Goal: Transaction & Acquisition: Book appointment/travel/reservation

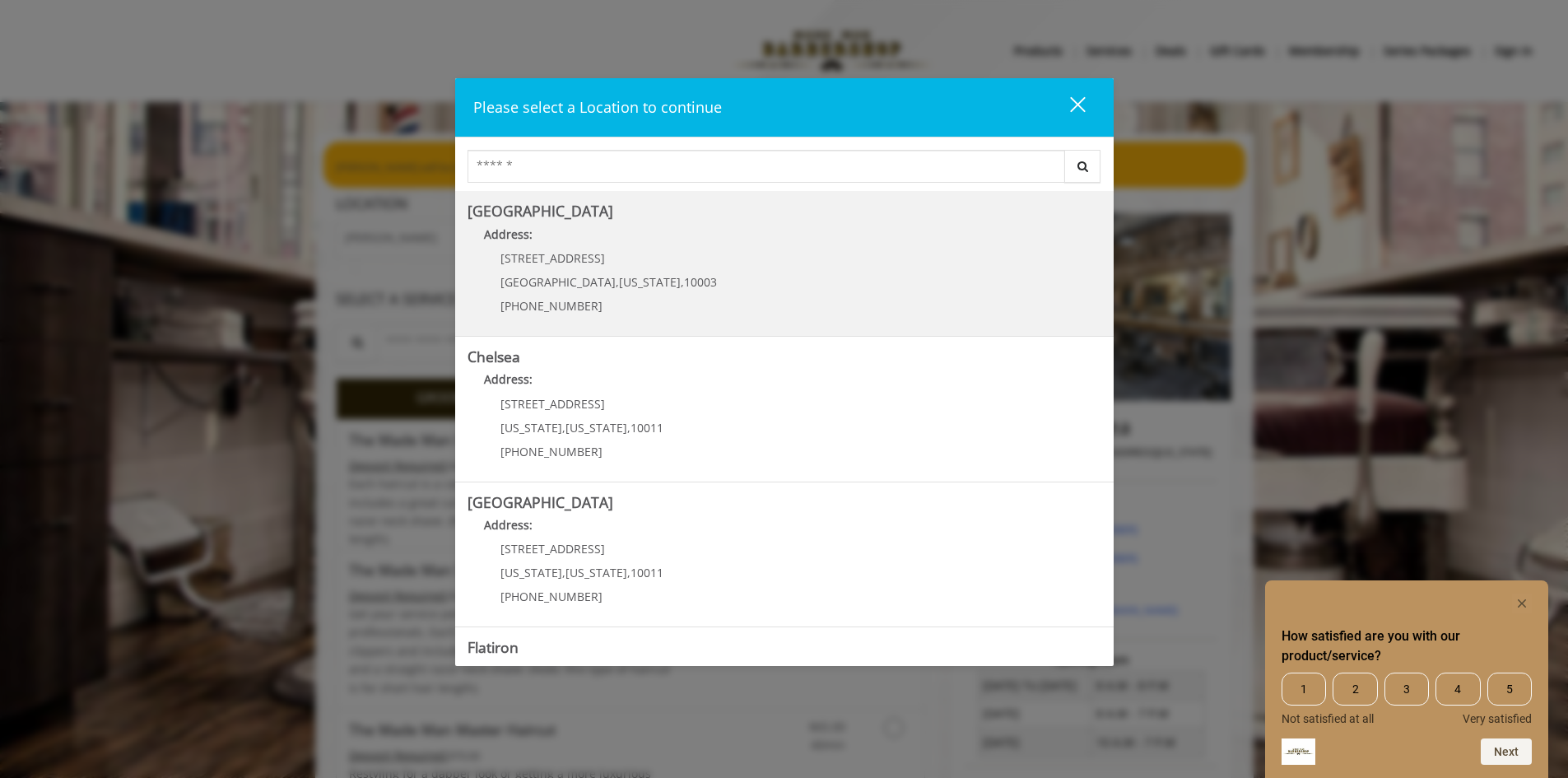
click at [684, 283] on span "10003" at bounding box center [701, 282] width 33 height 16
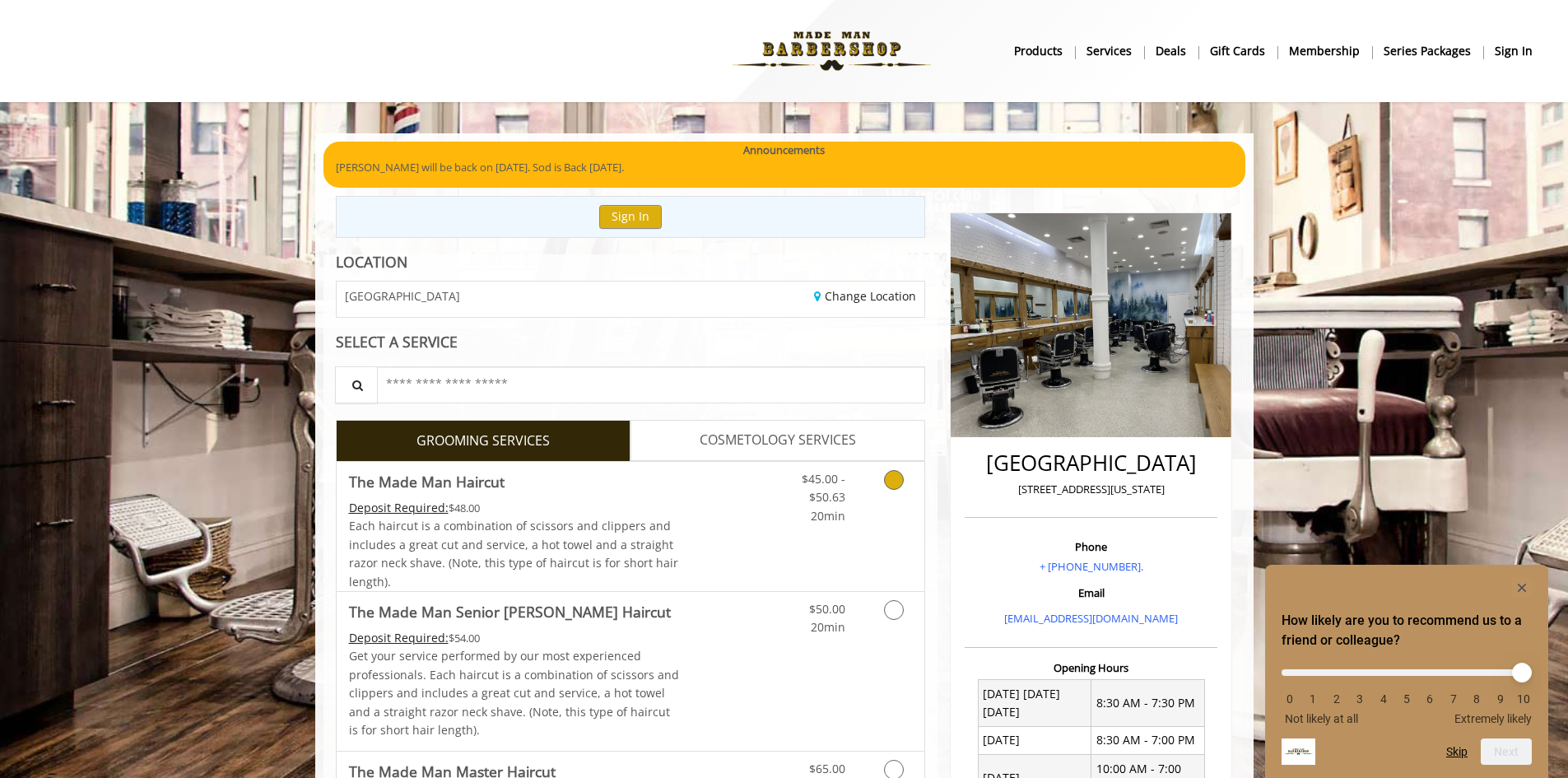
drag, startPoint x: 894, startPoint y: 486, endPoint x: 946, endPoint y: 495, distance: 52.8
click at [894, 486] on icon "Grooming services" at bounding box center [894, 480] width 20 height 20
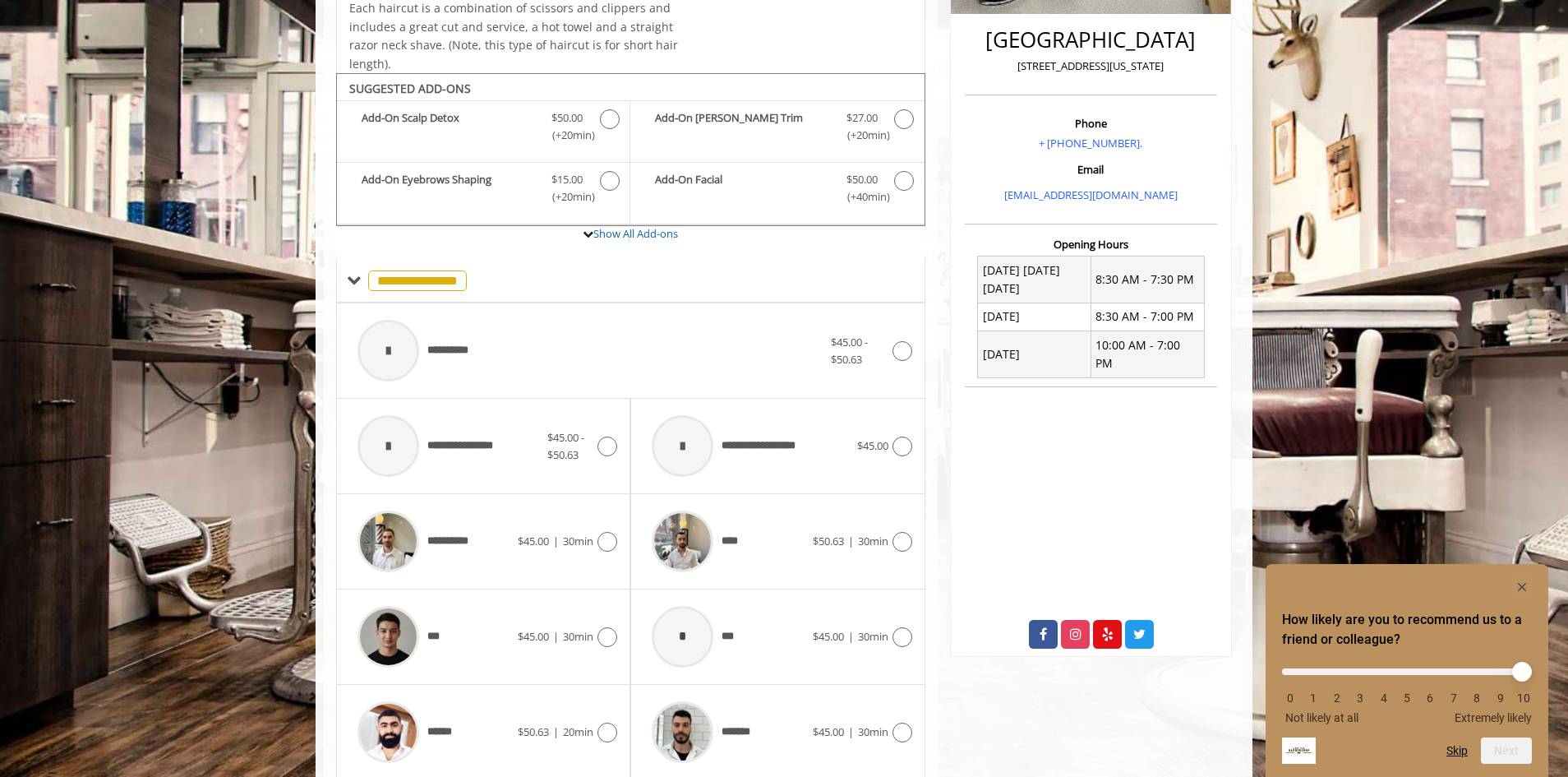
scroll to position [661, 0]
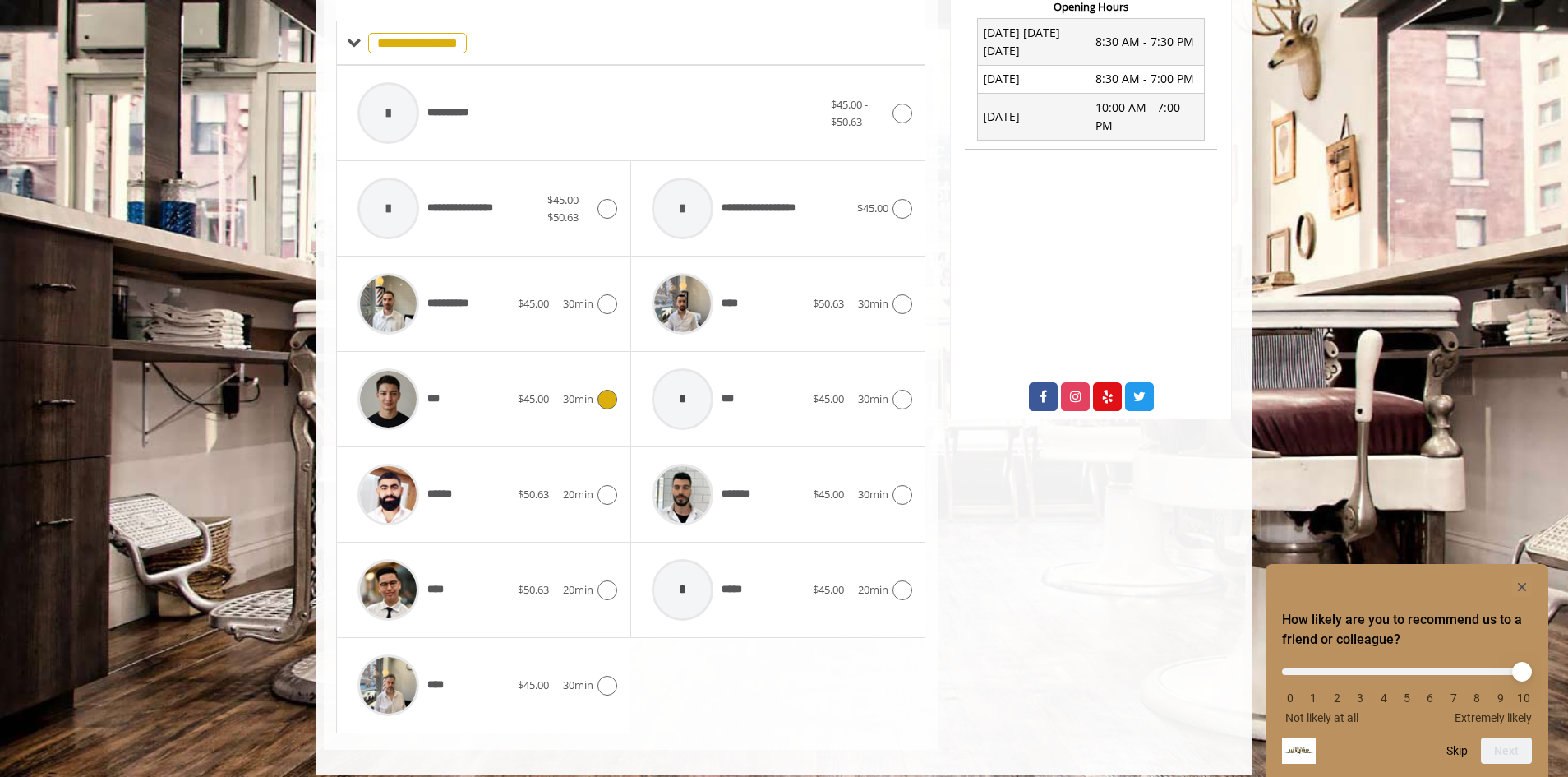
click at [605, 410] on div "*** $45.00 | 30min" at bounding box center [483, 399] width 268 height 78
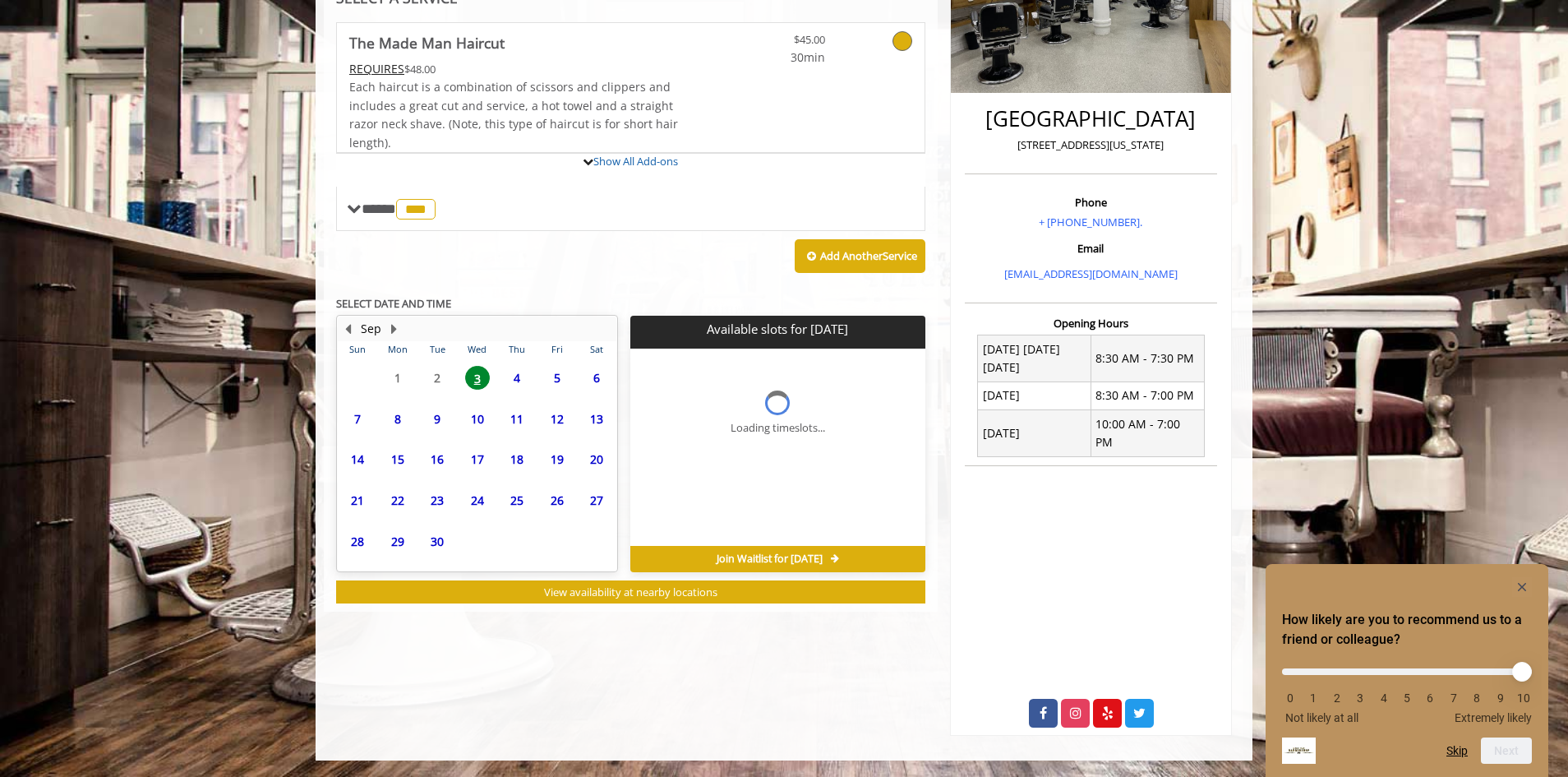
scroll to position [326, 0]
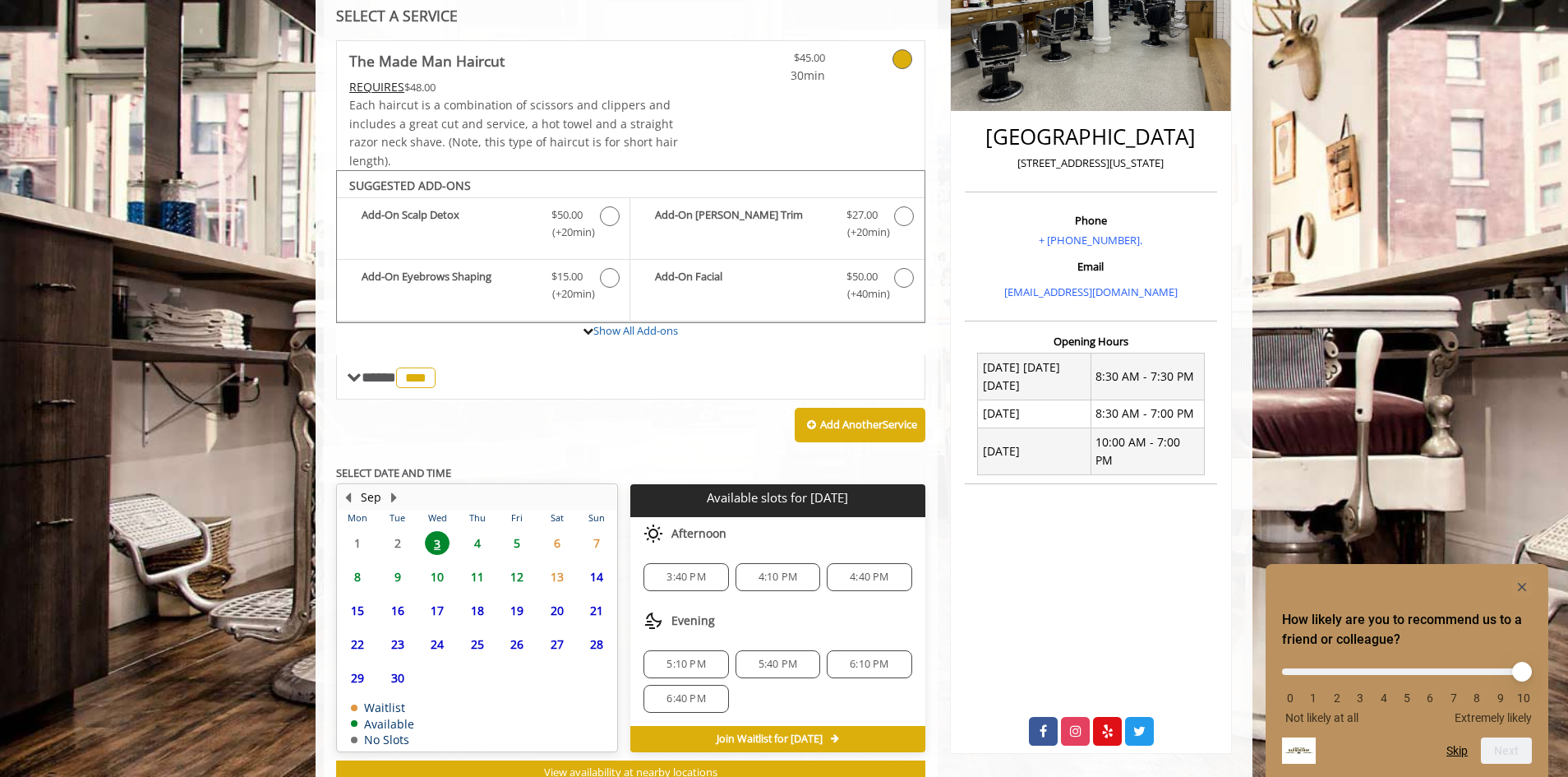
click at [516, 542] on span "5" at bounding box center [516, 543] width 24 height 23
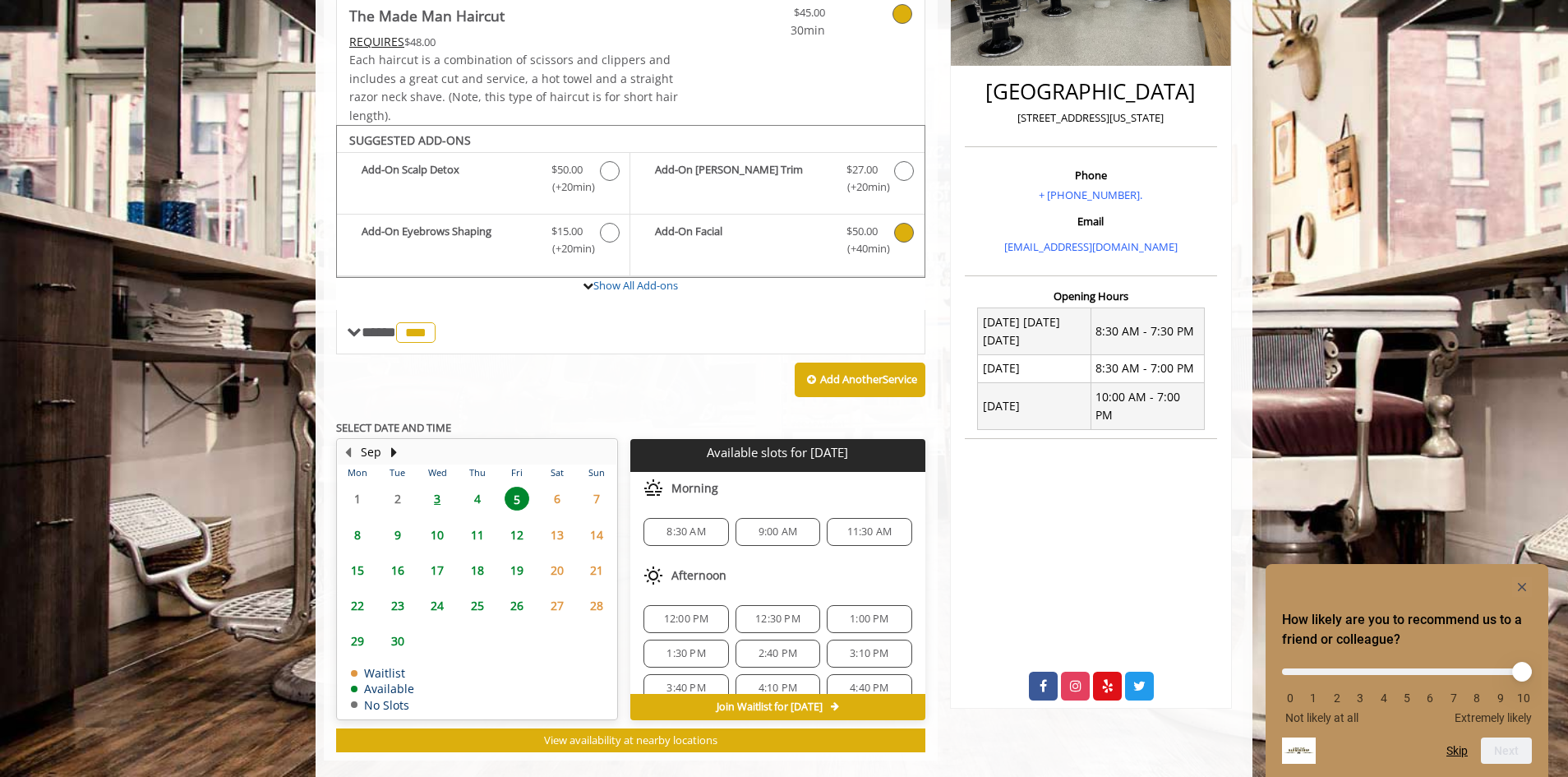
scroll to position [395, 0]
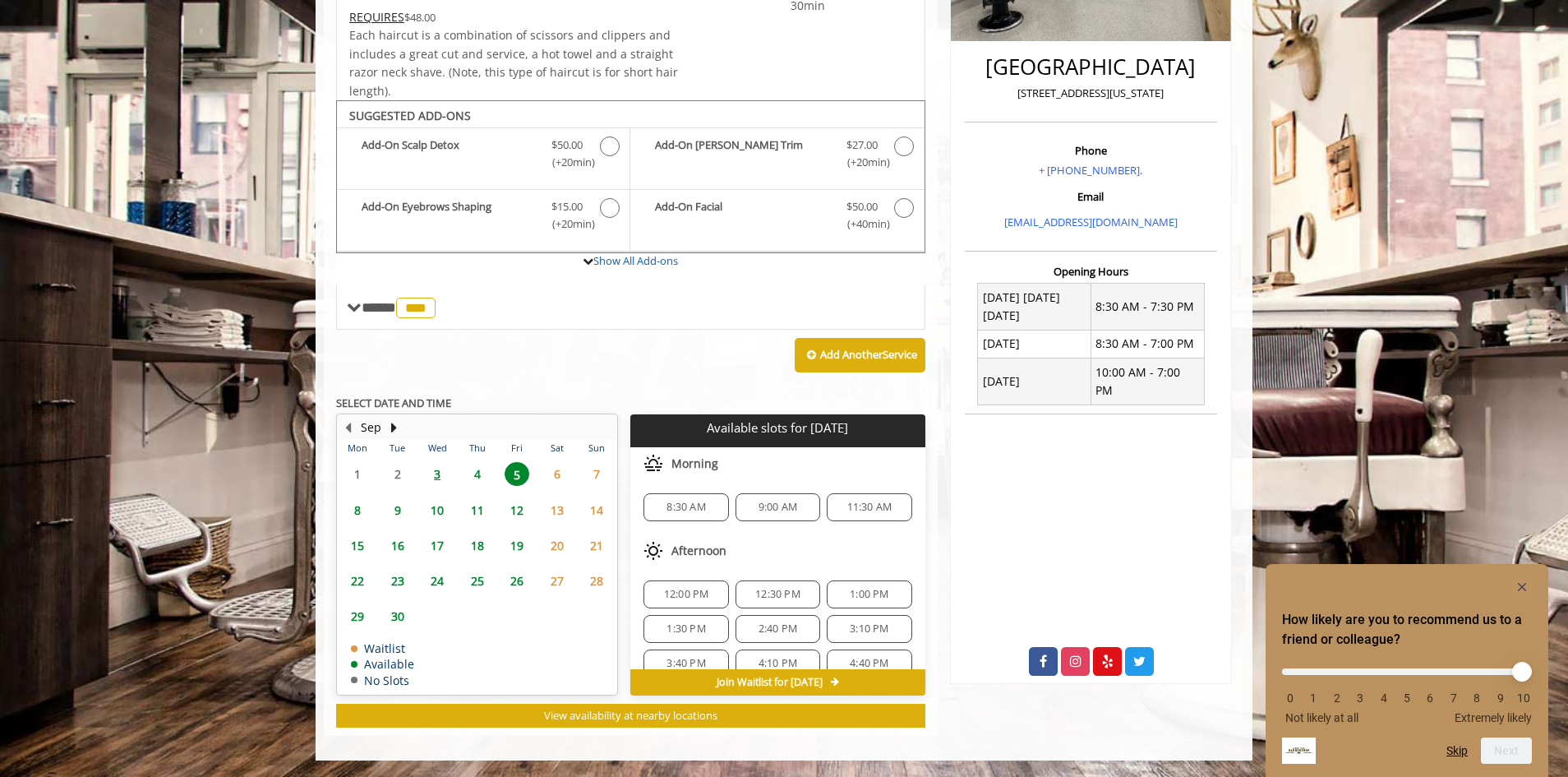
click at [781, 507] on span "9:00 AM" at bounding box center [777, 507] width 38 height 13
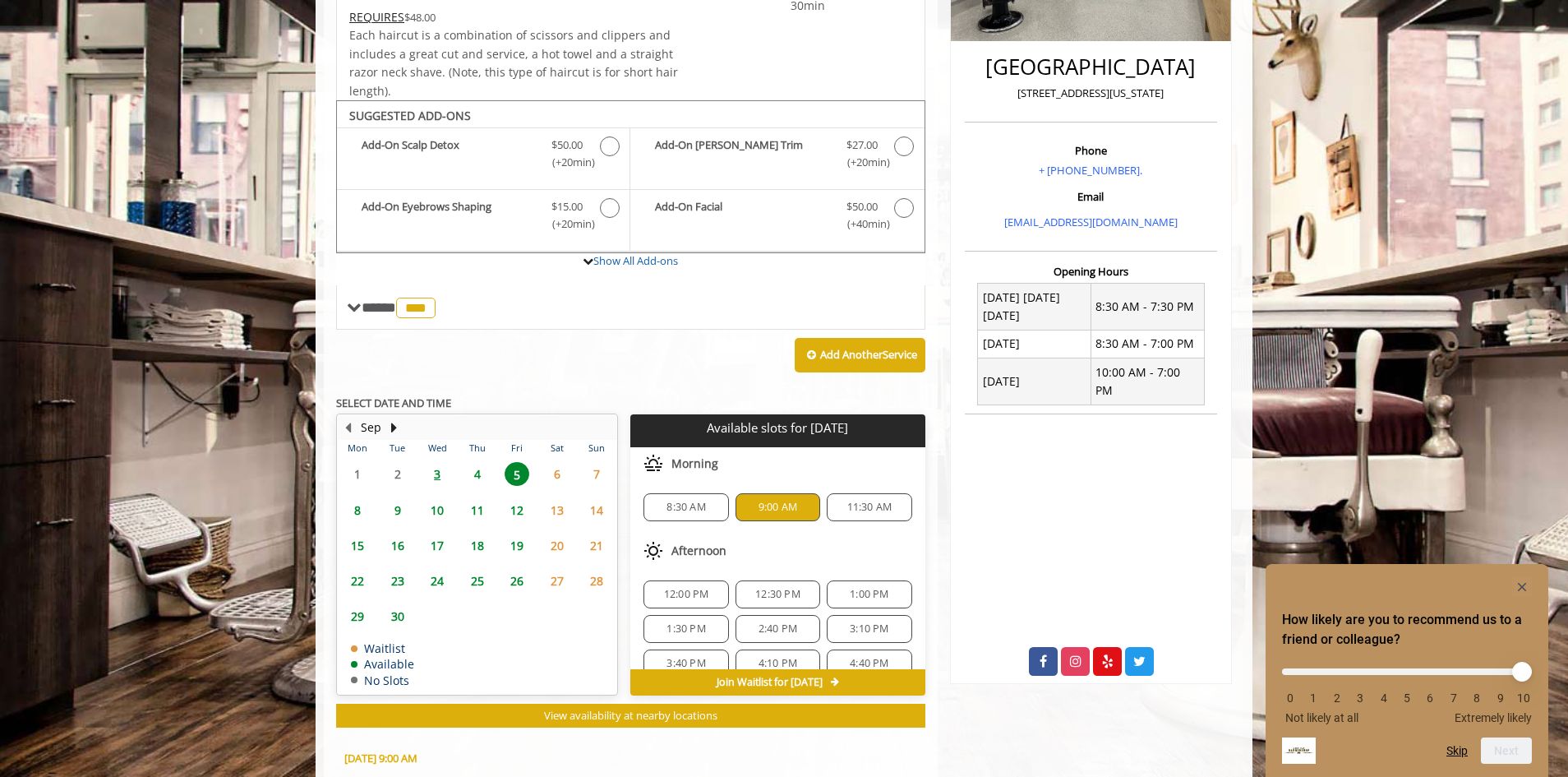
scroll to position [692, 0]
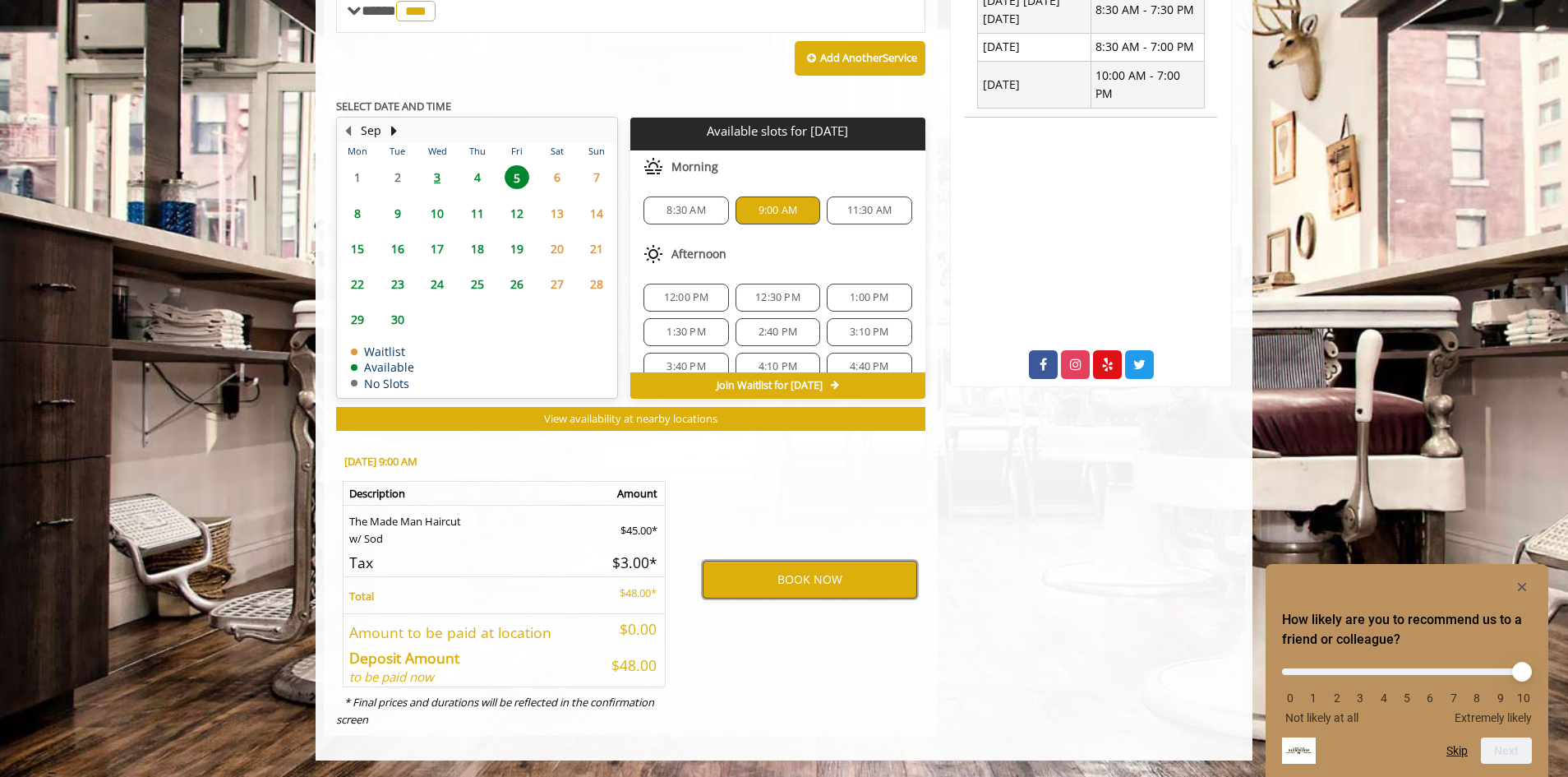
click at [832, 580] on button "BOOK NOW" at bounding box center [809, 579] width 214 height 38
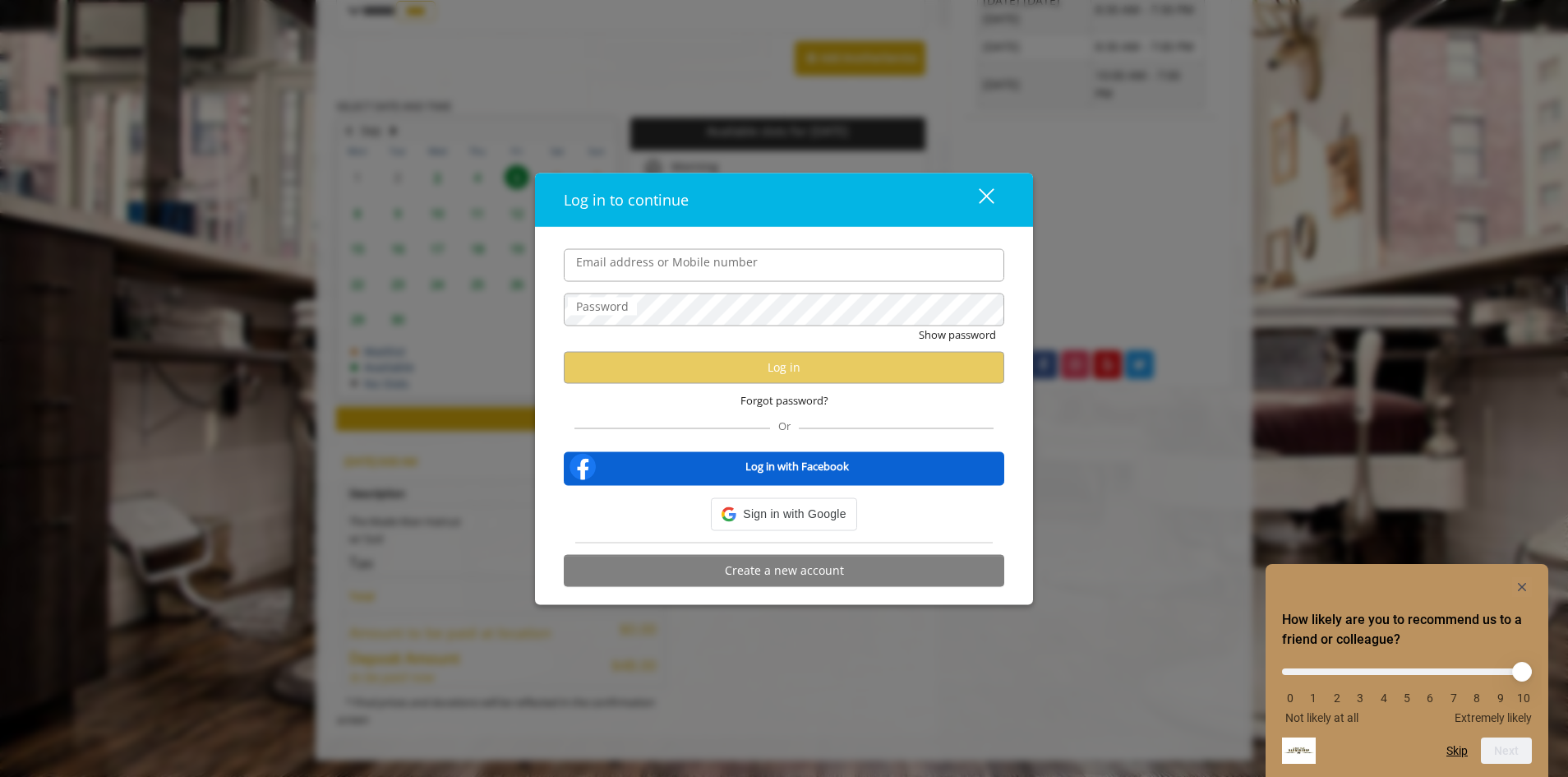
click at [685, 263] on input "Email address or Mobile number" at bounding box center [784, 265] width 440 height 33
type input "**********"
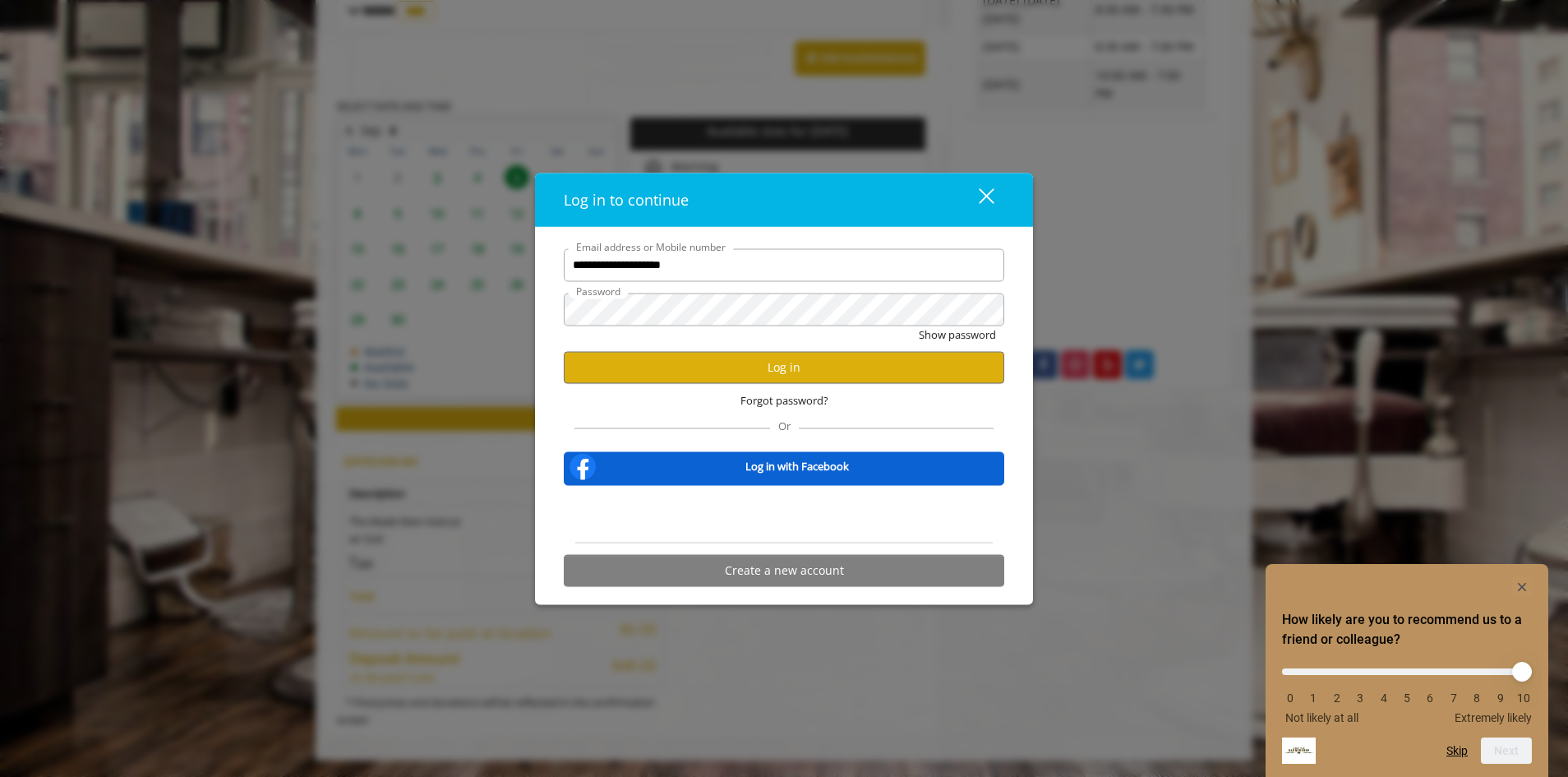
click at [641, 402] on div "Forgot password?" at bounding box center [784, 399] width 440 height 33
click at [732, 368] on button "Log in" at bounding box center [784, 367] width 440 height 32
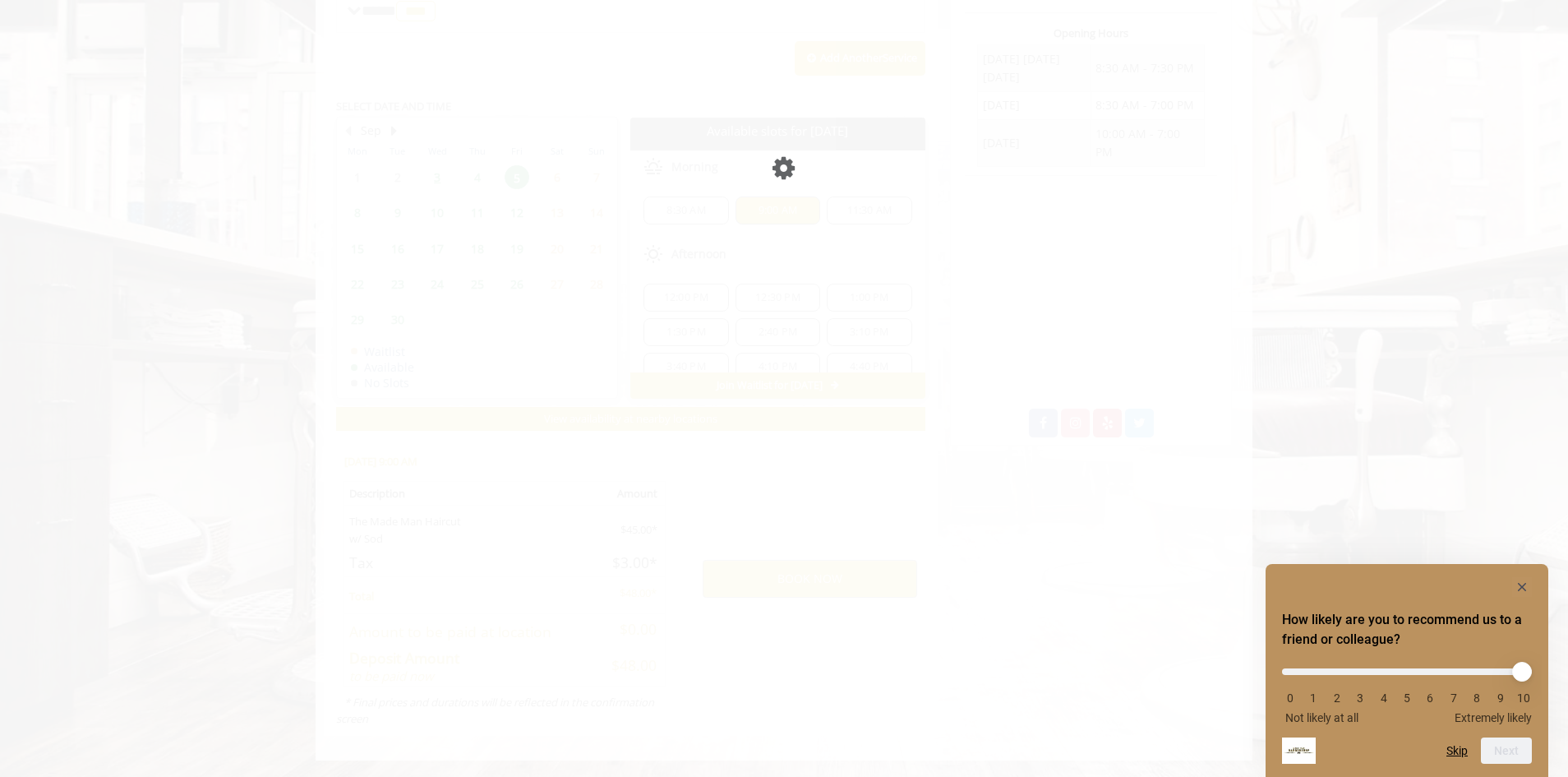
scroll to position [634, 0]
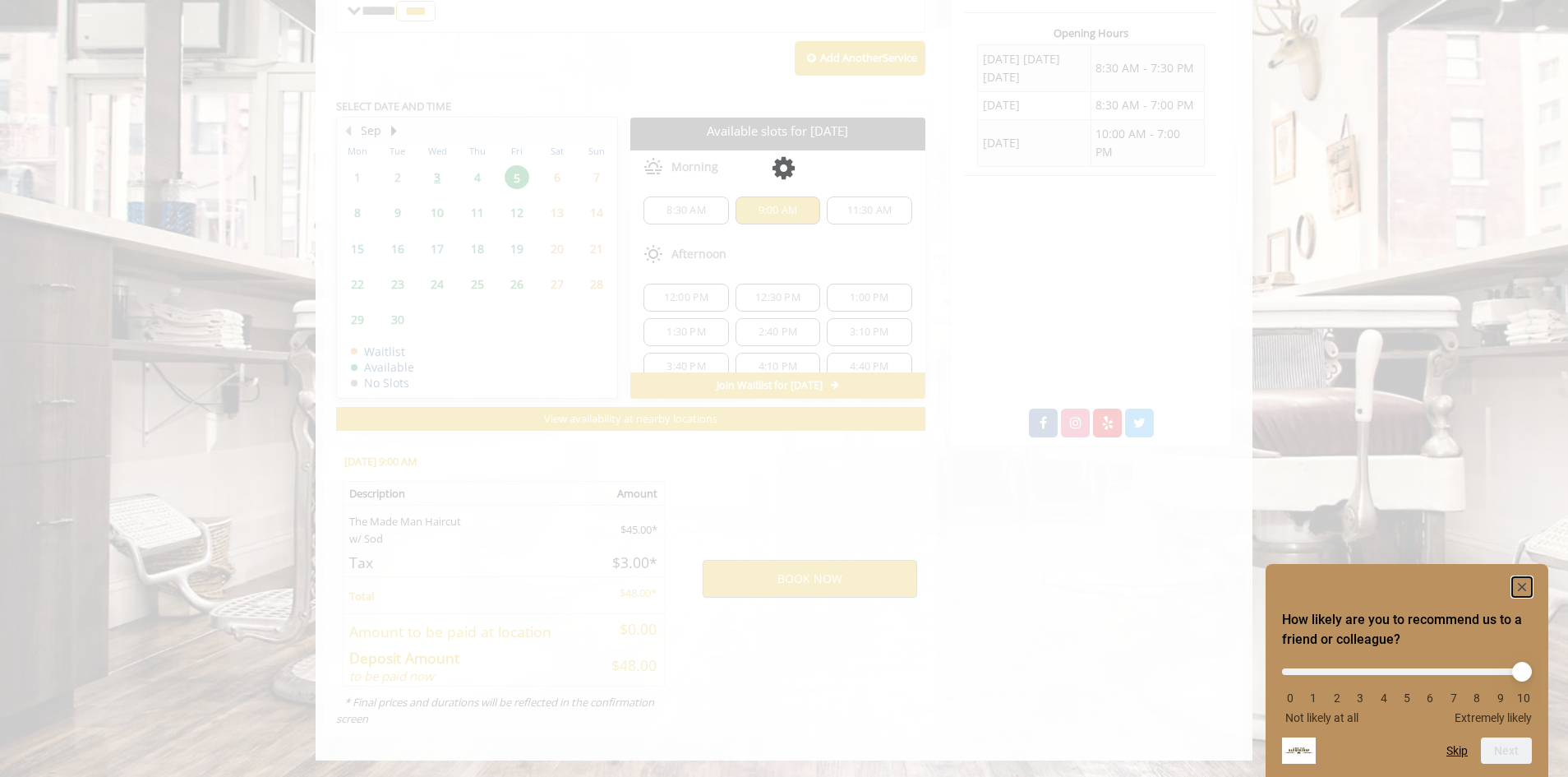
click at [1523, 584] on icon "Hide survey" at bounding box center [1522, 587] width 8 height 8
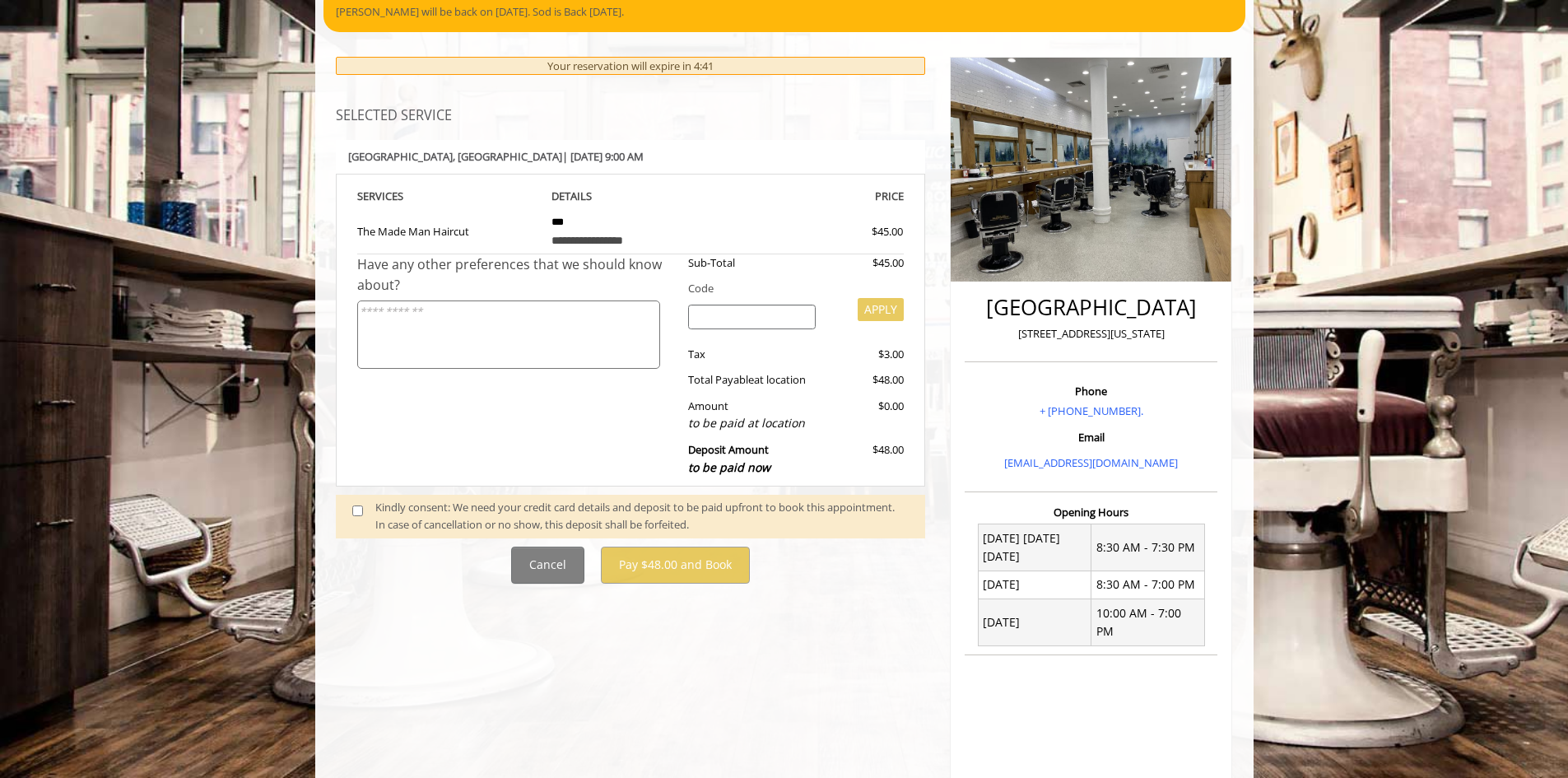
scroll to position [165, 0]
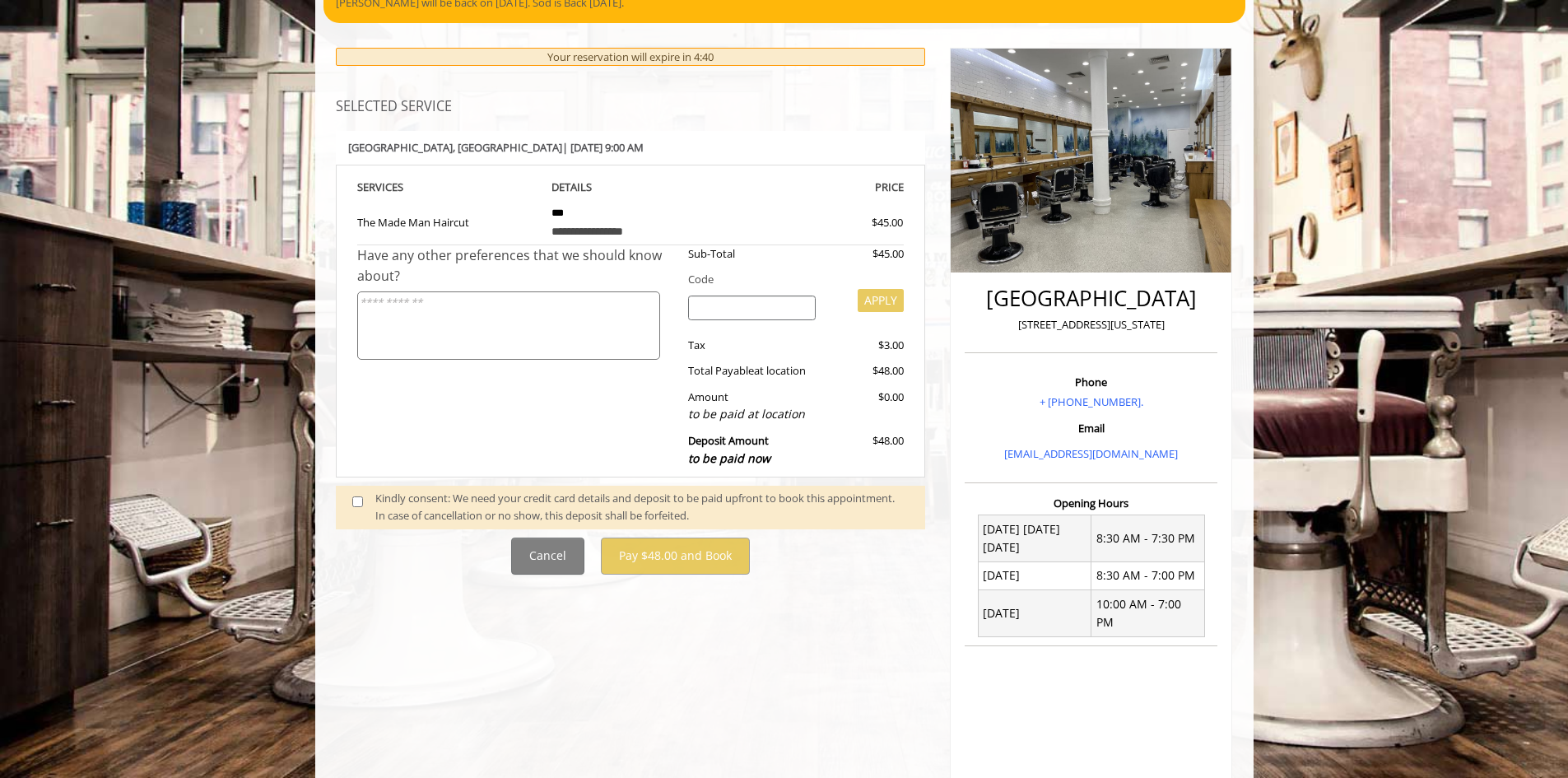
click at [666, 585] on div "**********" at bounding box center [631, 473] width 615 height 885
click at [561, 343] on textarea at bounding box center [509, 325] width 303 height 69
click at [584, 399] on div "Have any other preferences that we should know about?" at bounding box center [517, 360] width 319 height 230
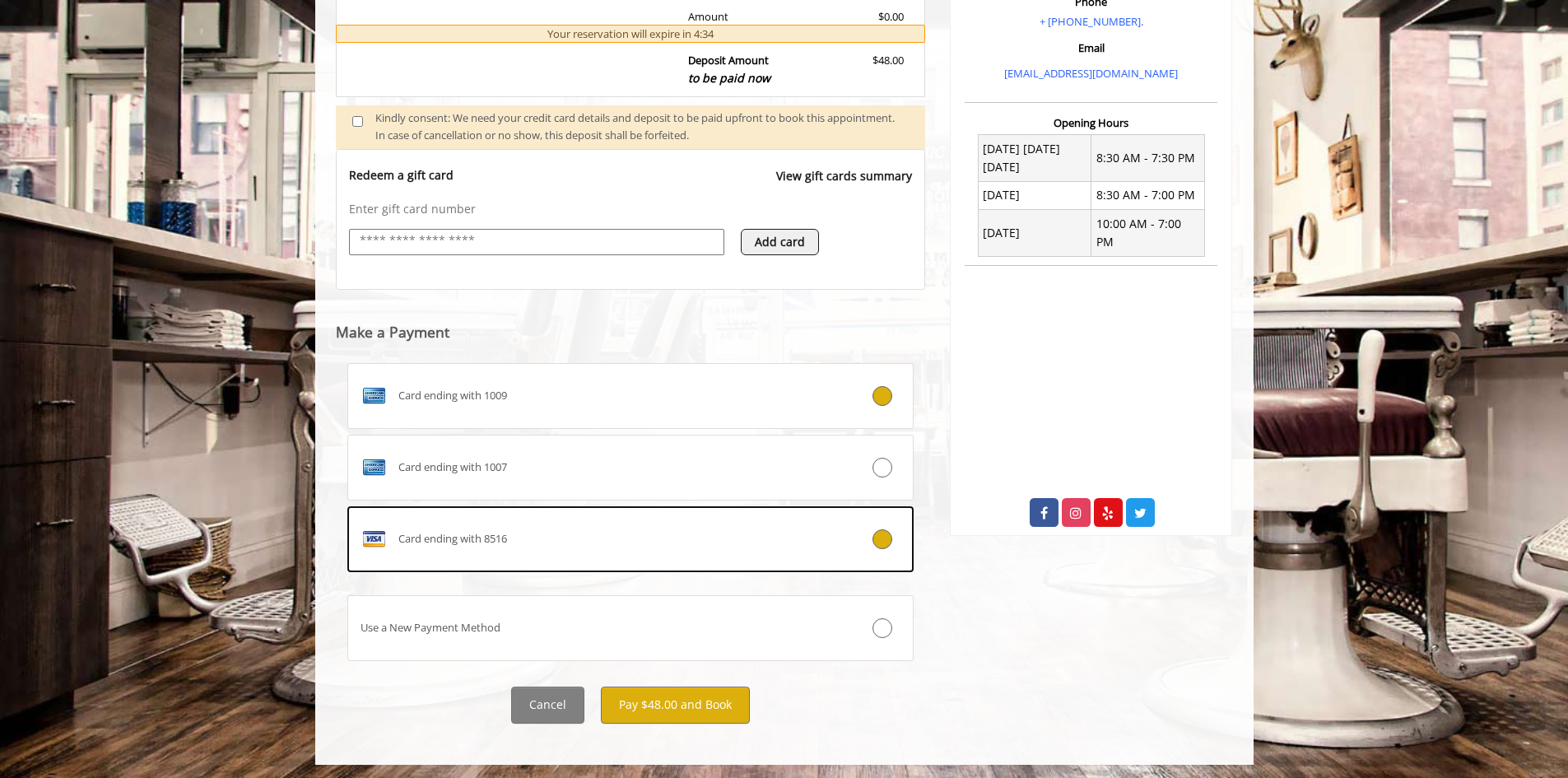
scroll to position [548, 0]
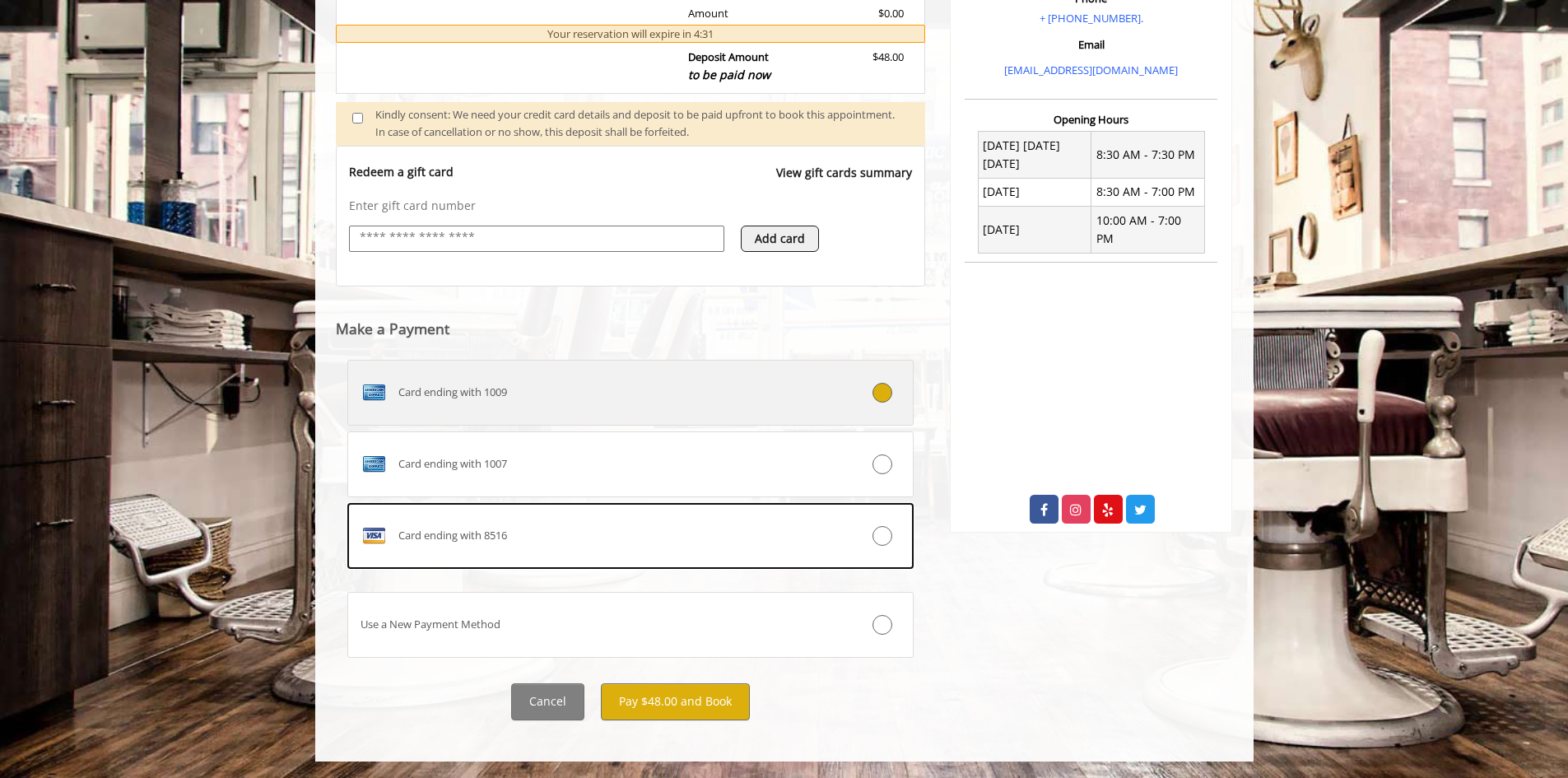
click at [785, 404] on div "Card ending with 1009" at bounding box center [583, 392] width 471 height 26
click at [883, 389] on icon at bounding box center [882, 393] width 20 height 20
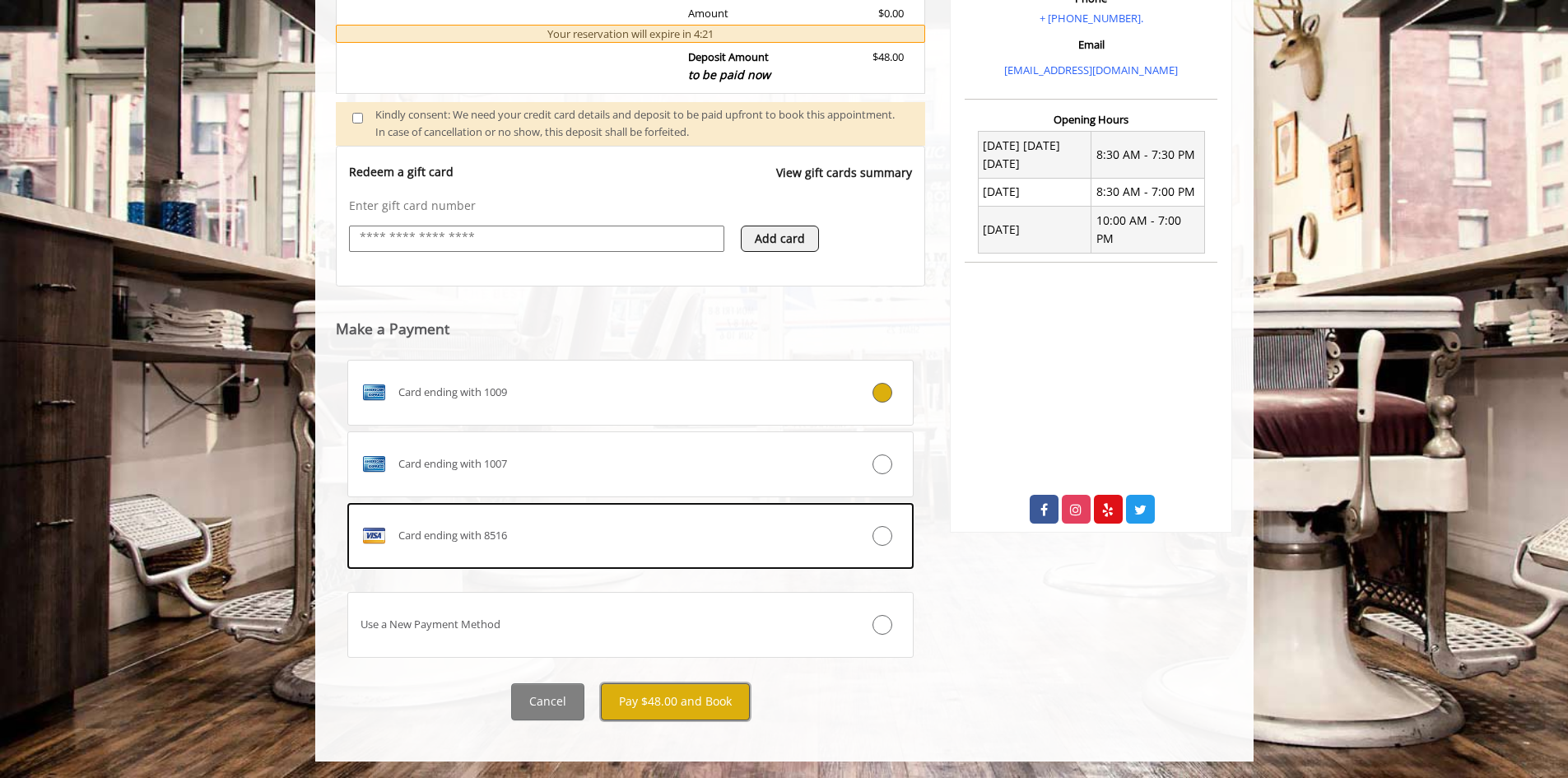
click at [708, 707] on button "Pay $48.00 and Book" at bounding box center [675, 702] width 149 height 37
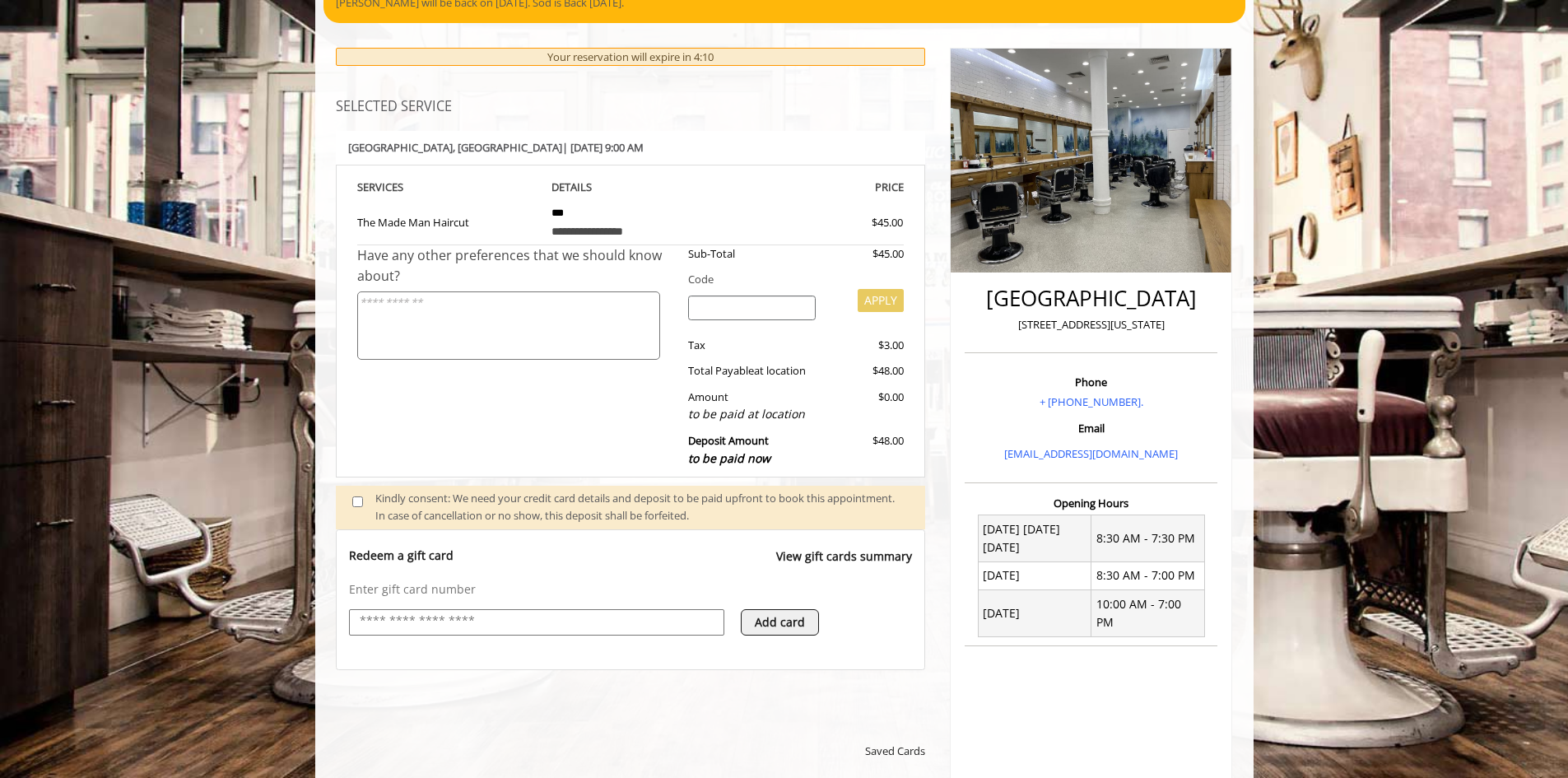
scroll to position [576, 0]
